Goal: Transaction & Acquisition: Purchase product/service

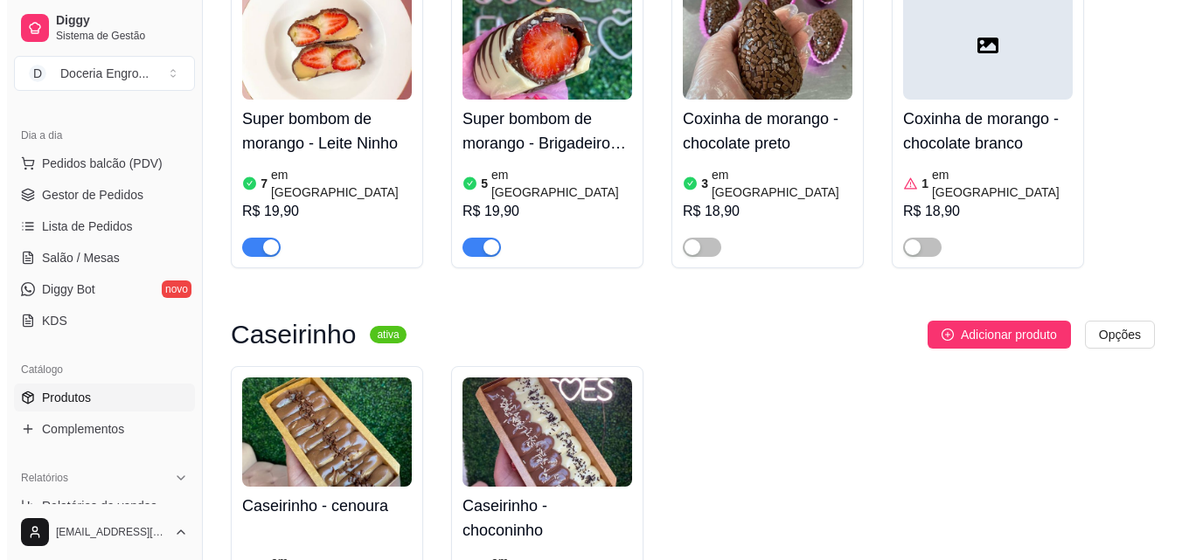
scroll to position [2272, 0]
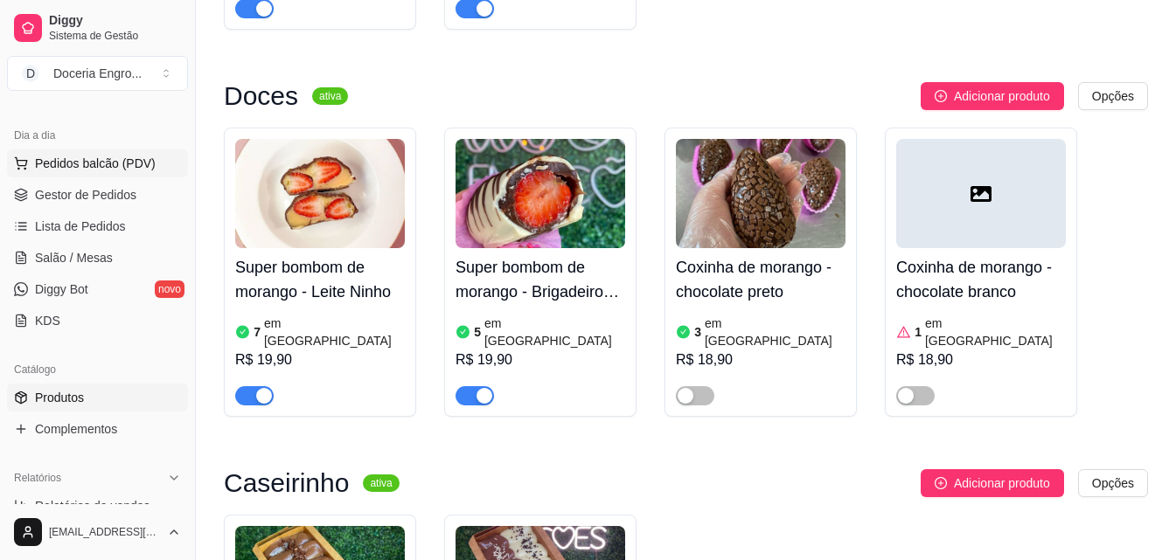
click at [104, 163] on span "Pedidos balcão (PDV)" at bounding box center [95, 163] width 121 height 17
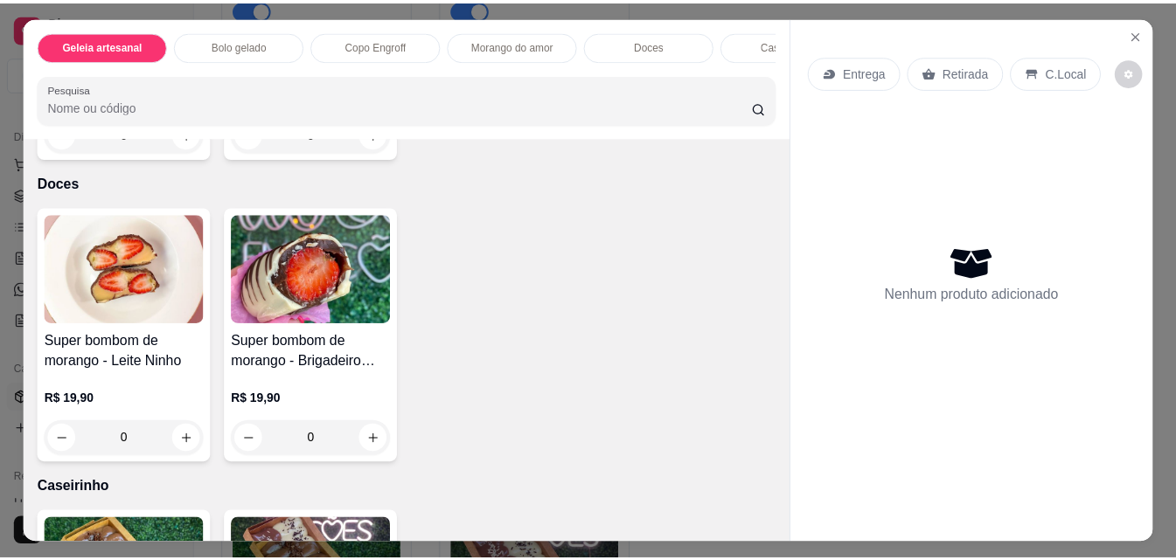
scroll to position [1486, 0]
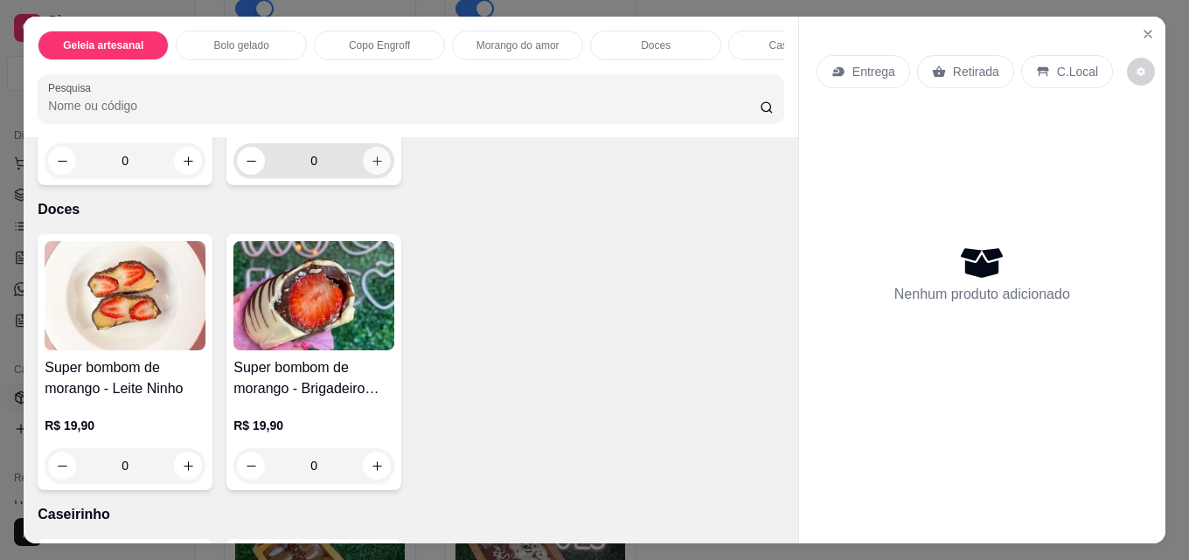
click at [373, 168] on icon "increase-product-quantity" at bounding box center [377, 161] width 13 height 13
type input "1"
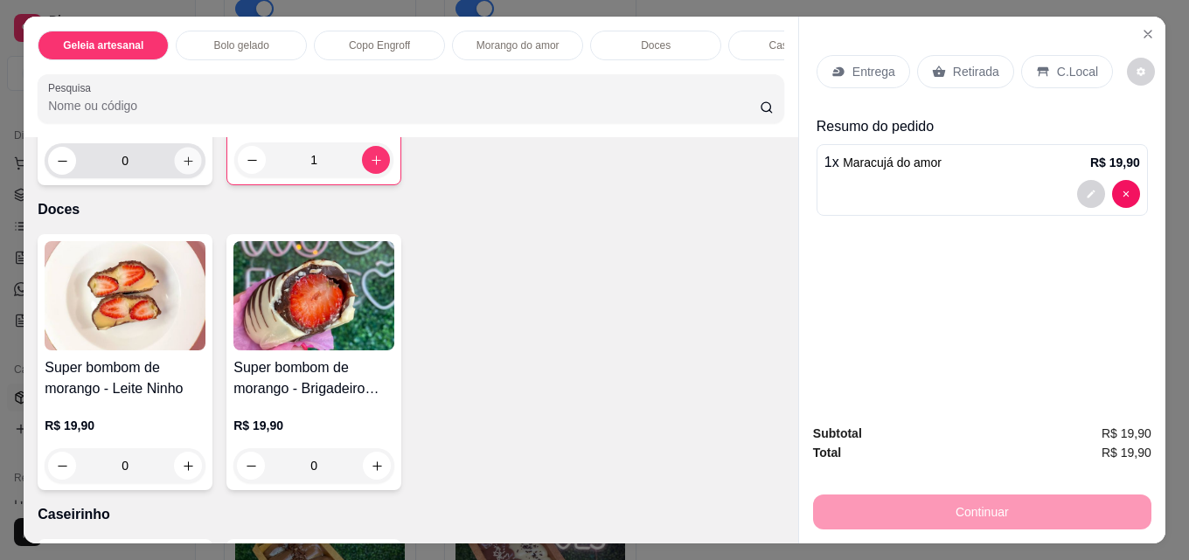
click at [182, 168] on icon "increase-product-quantity" at bounding box center [188, 161] width 13 height 13
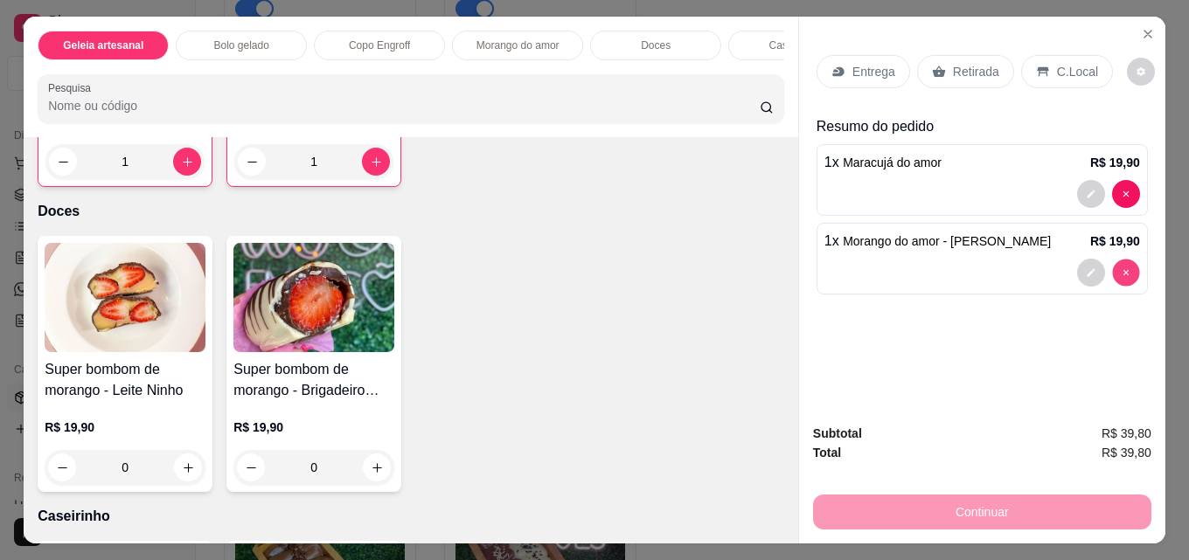
type input "0"
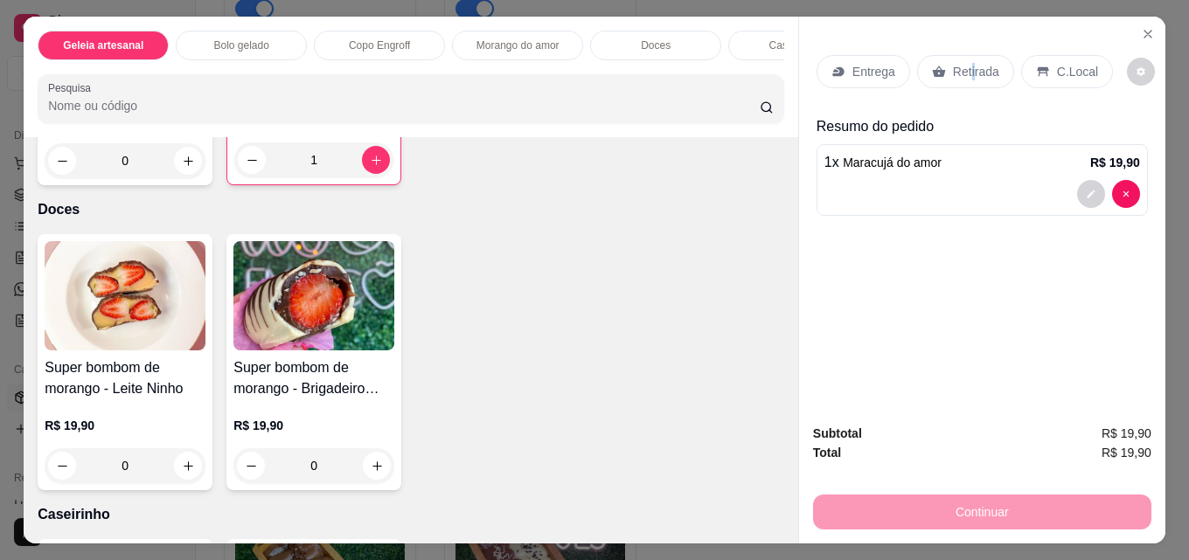
click at [963, 71] on p "Retirada" at bounding box center [976, 71] width 46 height 17
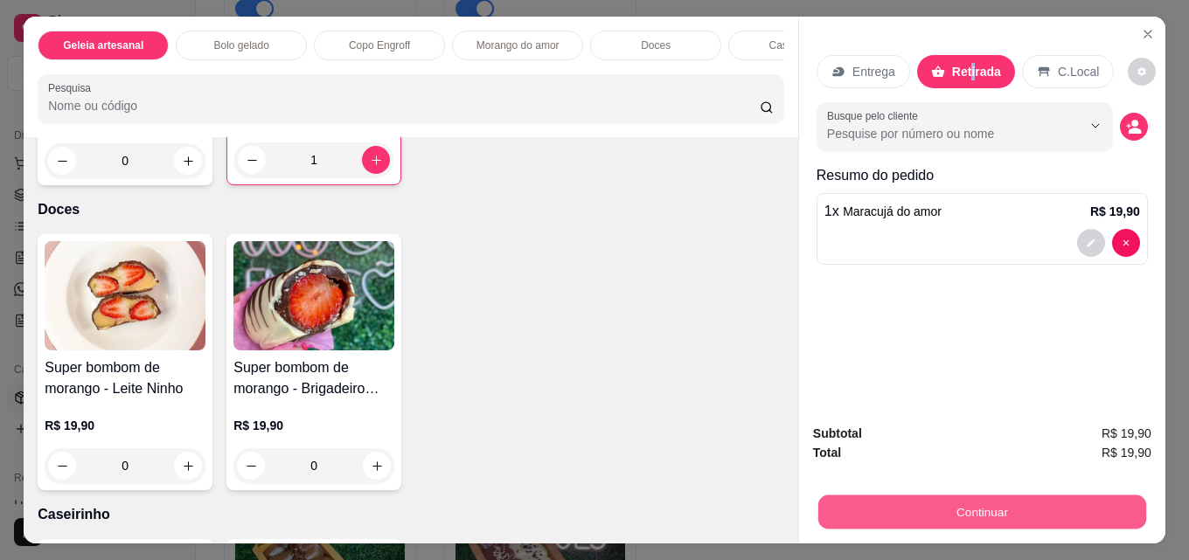
click at [1004, 501] on button "Continuar" at bounding box center [982, 512] width 328 height 34
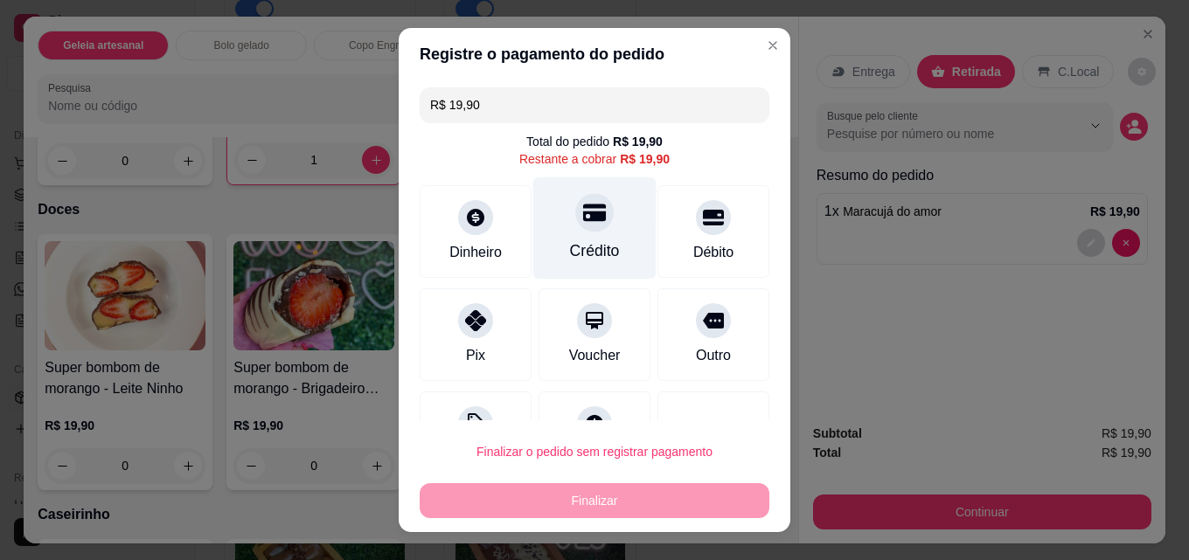
click at [583, 208] on icon at bounding box center [594, 213] width 23 height 17
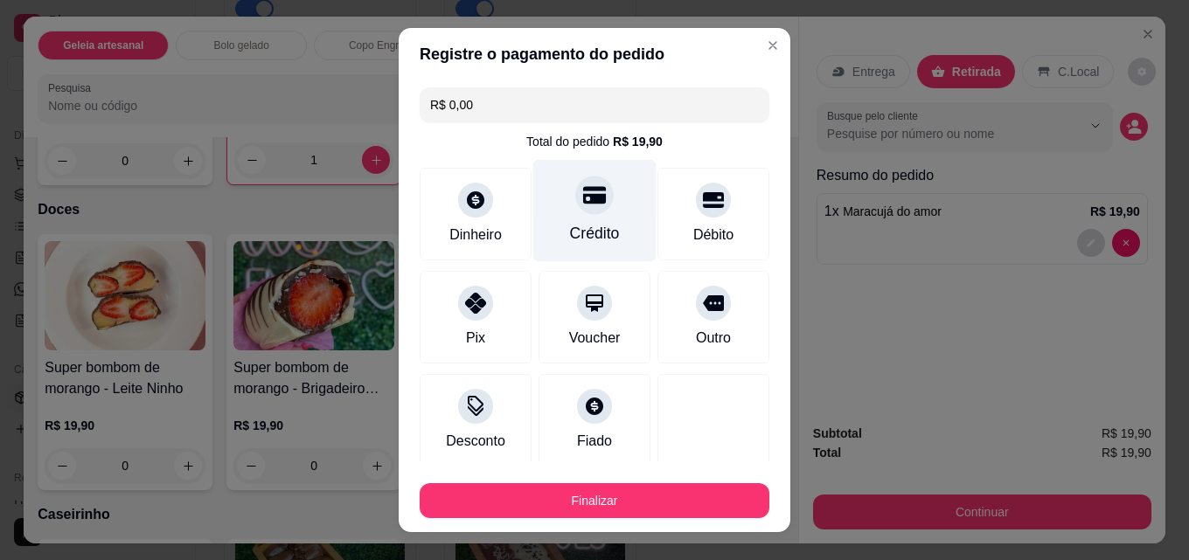
type input "R$ 0,00"
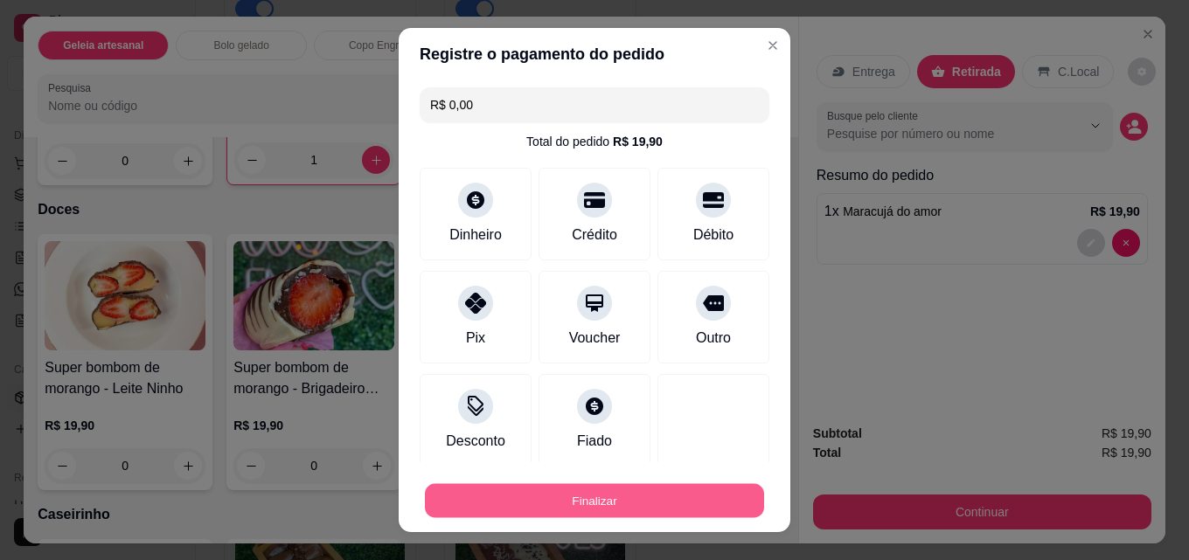
click at [618, 507] on button "Finalizar" at bounding box center [594, 501] width 339 height 34
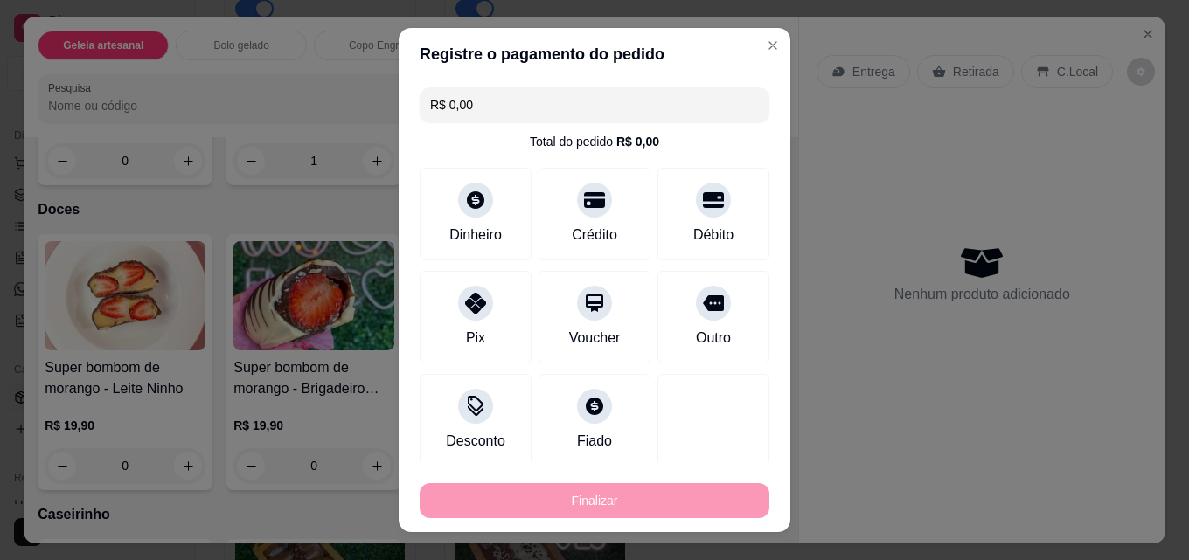
type input "0"
type input "-R$ 19,90"
